Goal: Check status

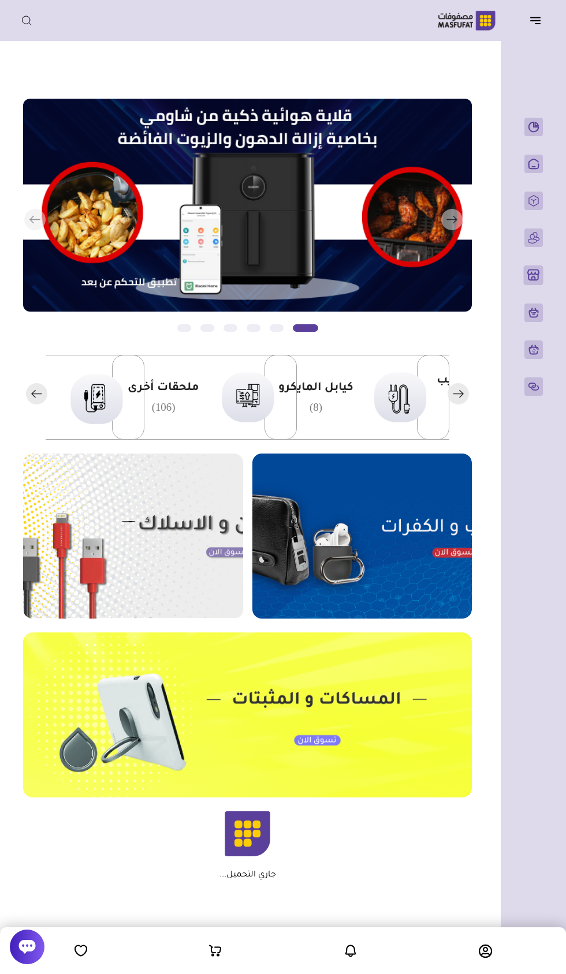
scroll to position [0, -265]
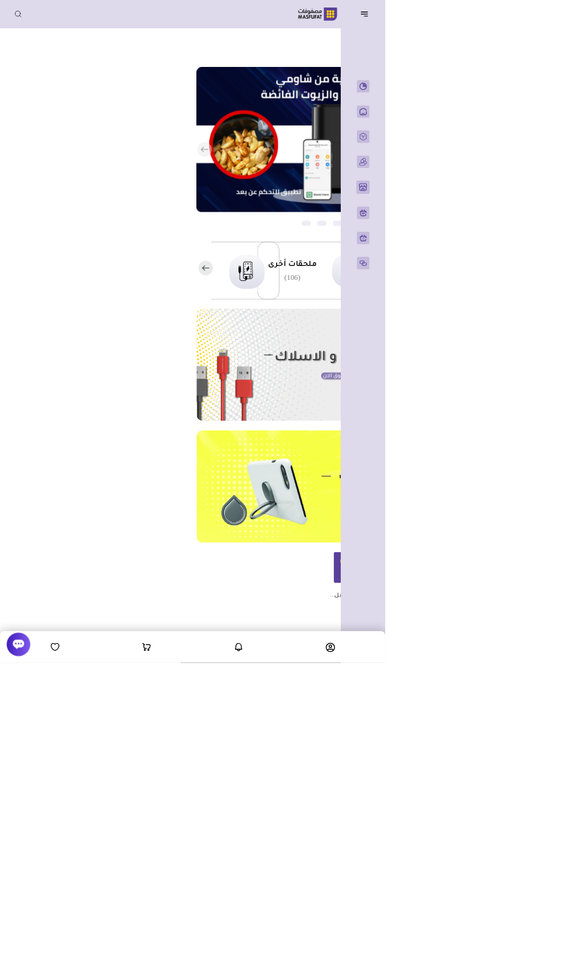
click at [538, 35] on header "باب الخير رقم المتجر : 1079" at bounding box center [283, 20] width 566 height 41
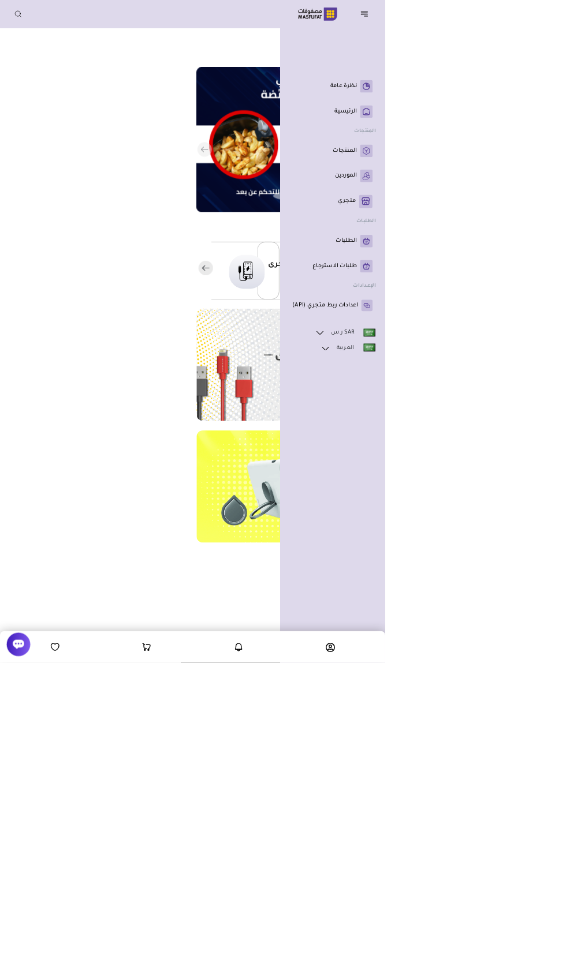
click at [533, 47] on div "نظرة عامة" at bounding box center [488, 487] width 155 height 974
click at [508, 360] on p "الطلبات" at bounding box center [508, 355] width 31 height 12
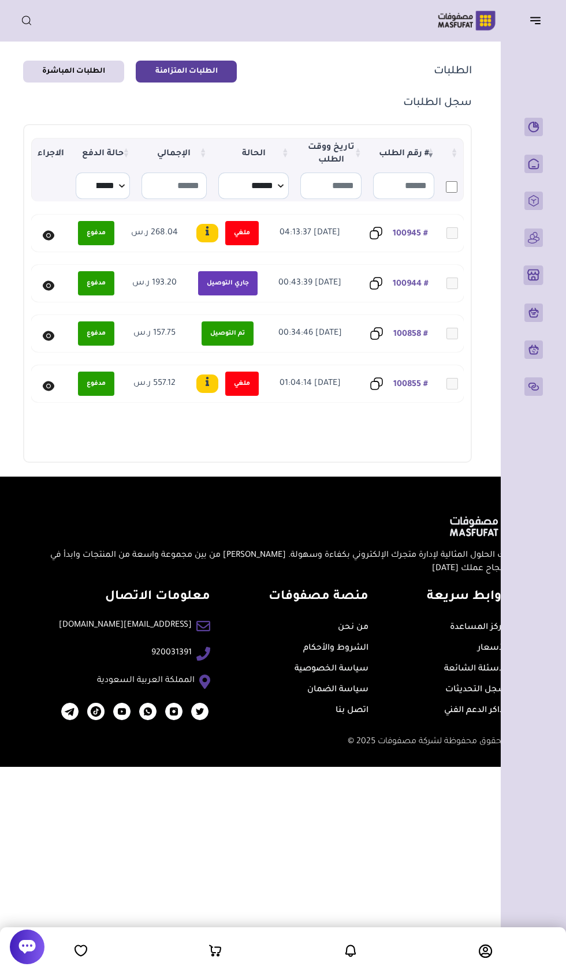
click at [45, 287] on icon at bounding box center [49, 285] width 12 height 10
